Goal: Check status: Check status

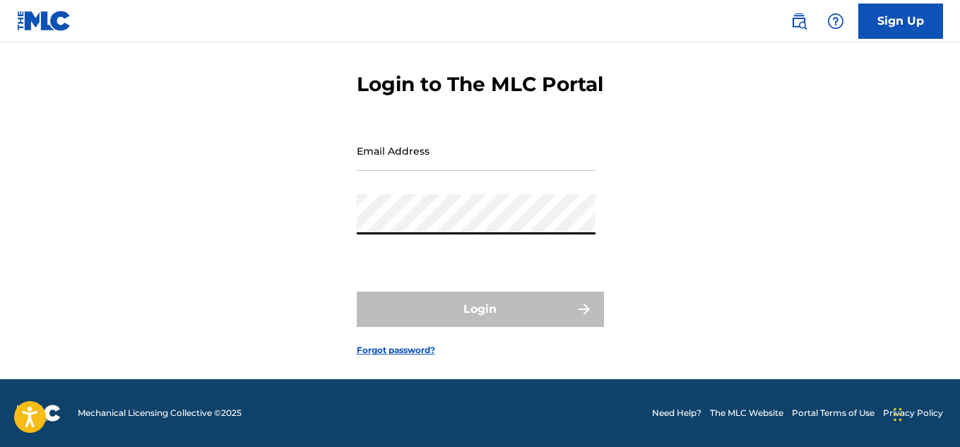
scroll to position [76, 0]
type input "[EMAIL_ADDRESS][DOMAIN_NAME]"
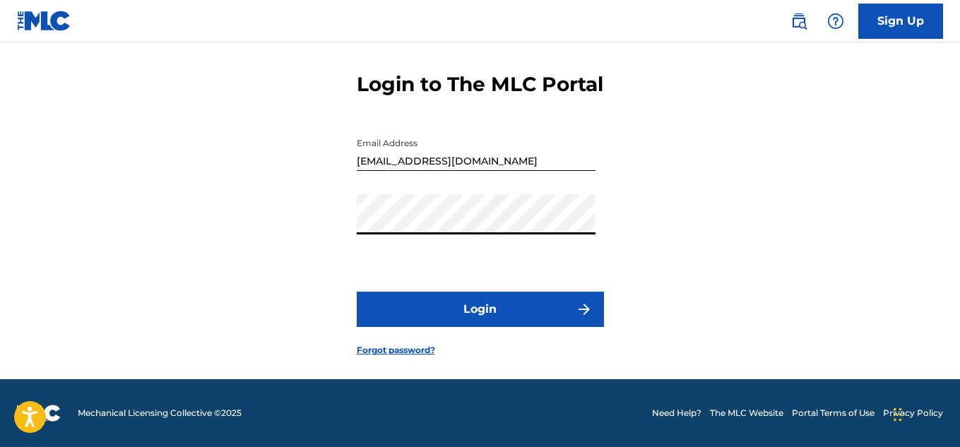
click at [462, 307] on button "Login" at bounding box center [480, 309] width 247 height 35
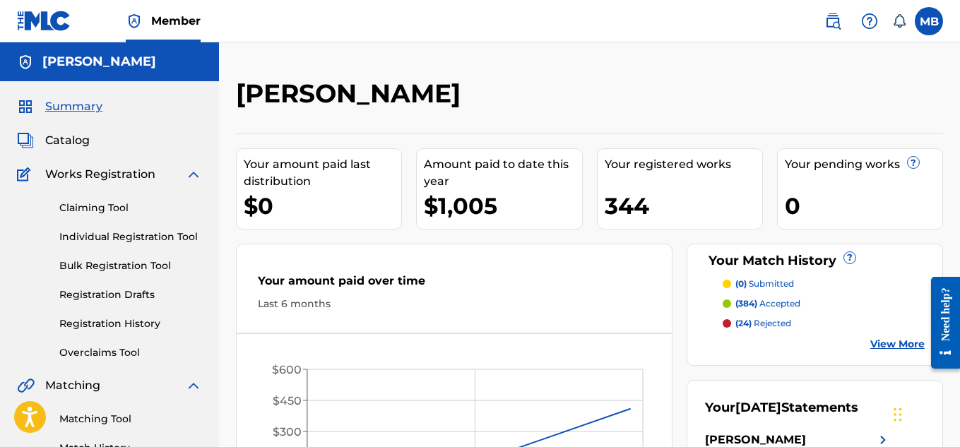
scroll to position [118, 0]
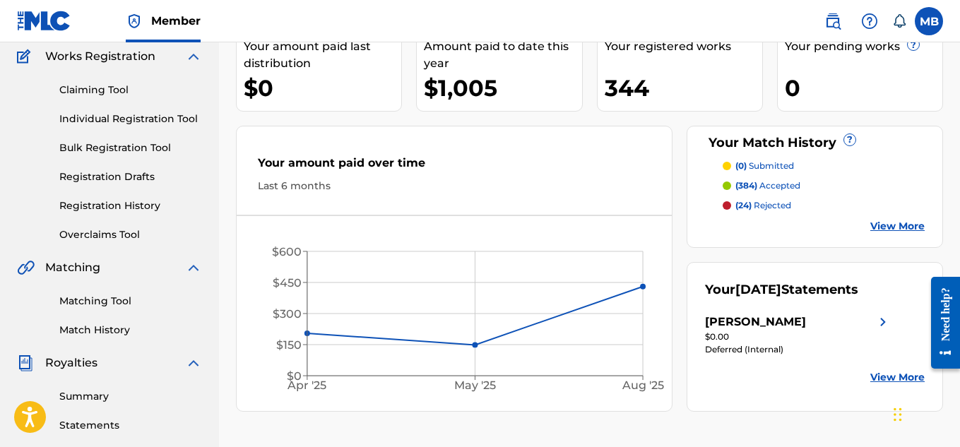
click at [729, 331] on div "[PERSON_NAME]" at bounding box center [755, 322] width 101 height 17
